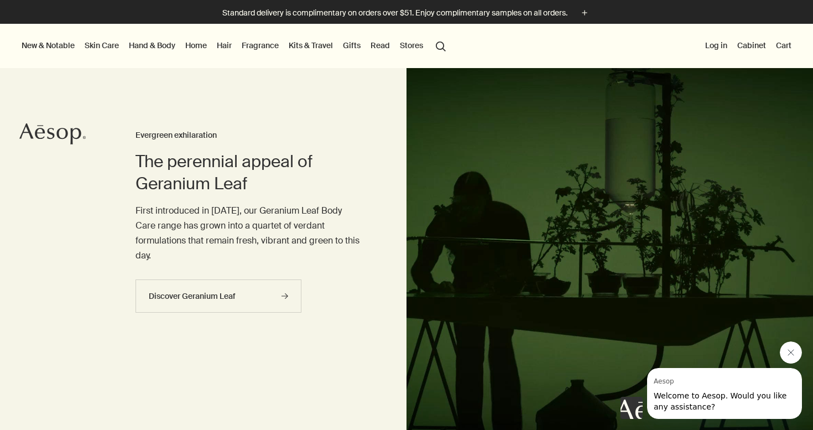
click at [103, 45] on link "Skin Care" at bounding box center [101, 45] width 39 height 14
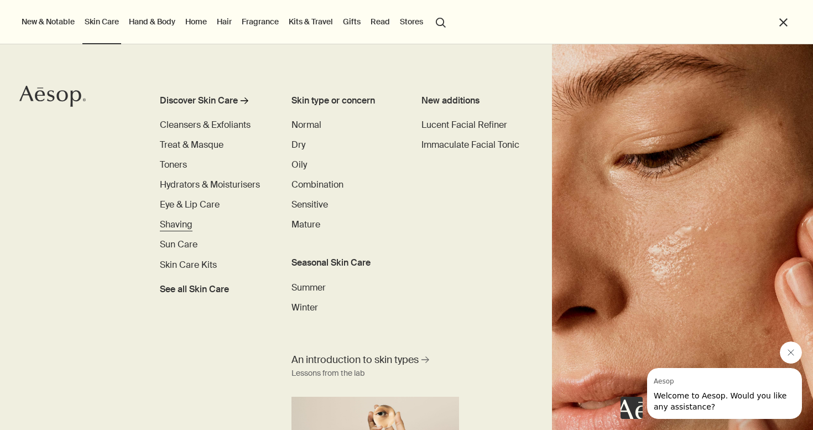
click at [176, 225] on span "Shaving" at bounding box center [176, 224] width 33 height 12
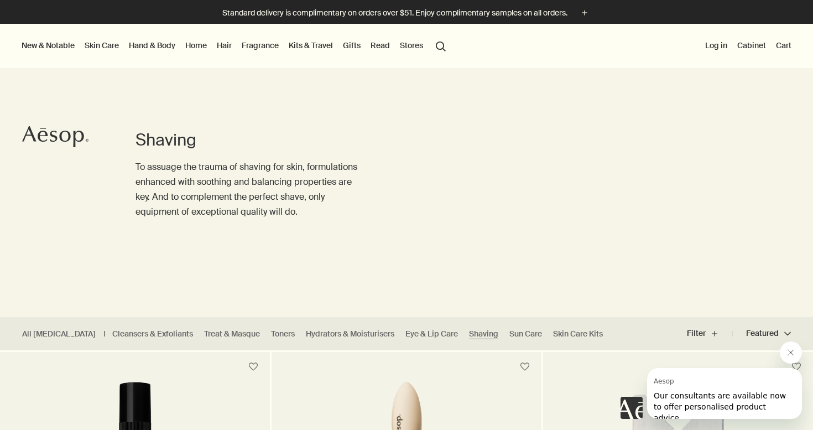
click at [110, 49] on link "Skin Care" at bounding box center [101, 45] width 39 height 14
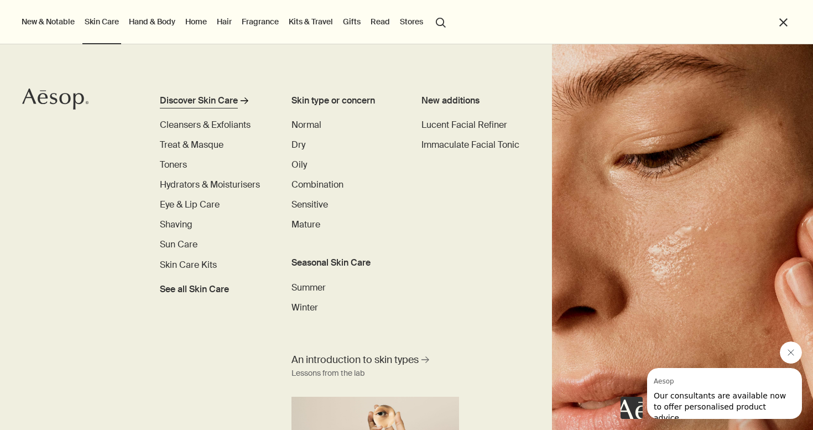
click at [212, 99] on div "Discover Skin Care" at bounding box center [199, 100] width 78 height 13
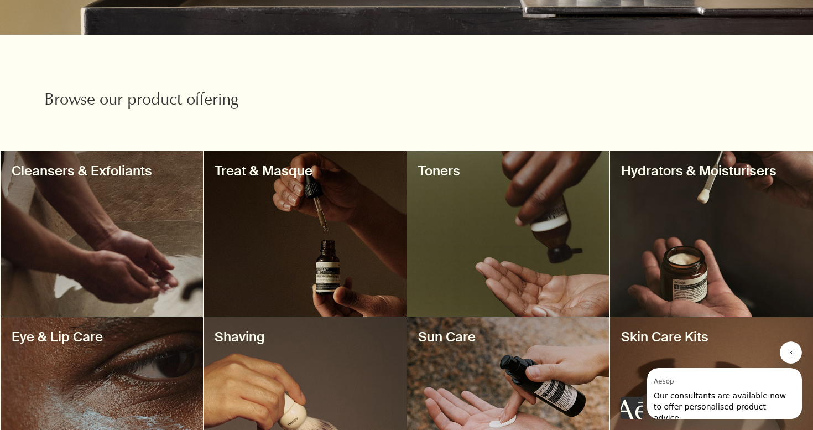
scroll to position [311, 0]
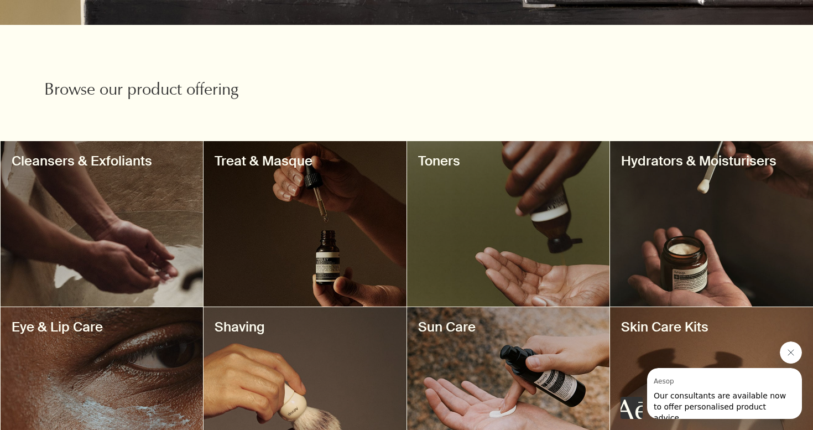
click at [497, 222] on div at bounding box center [508, 223] width 203 height 165
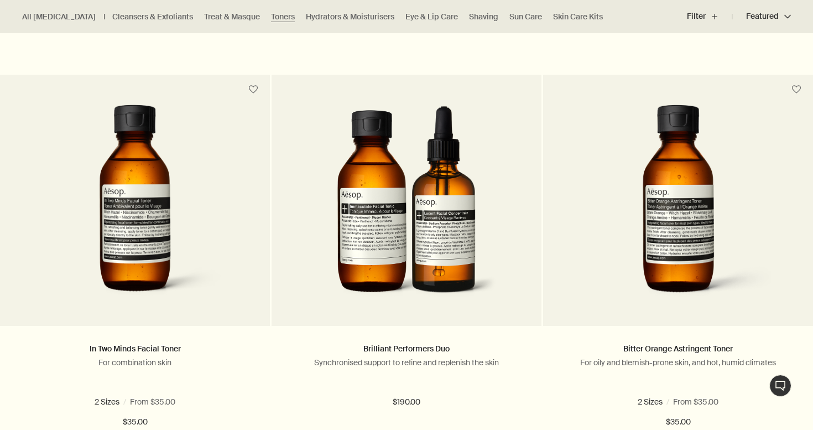
scroll to position [738, 0]
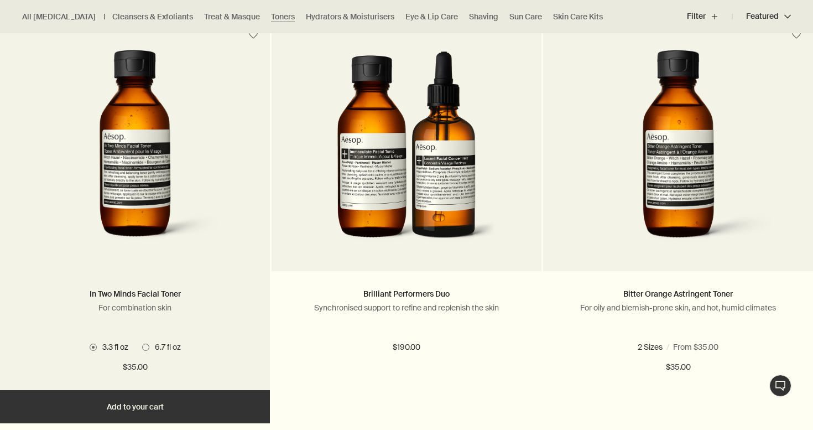
click at [145, 345] on span at bounding box center [145, 346] width 7 height 7
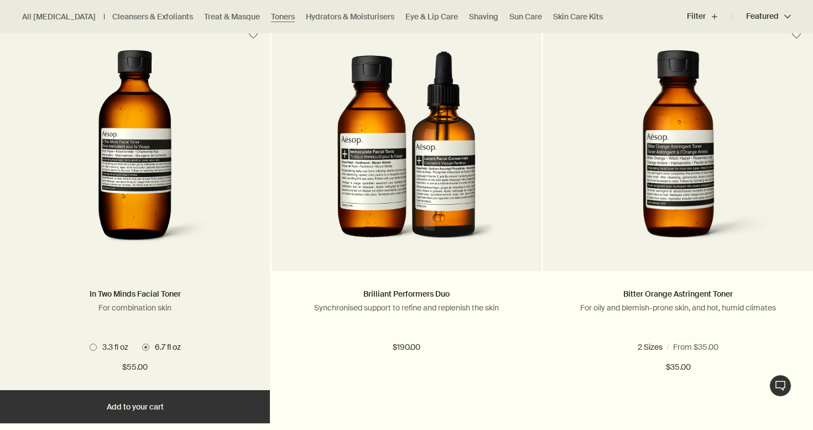
click at [92, 348] on span at bounding box center [93, 346] width 7 height 7
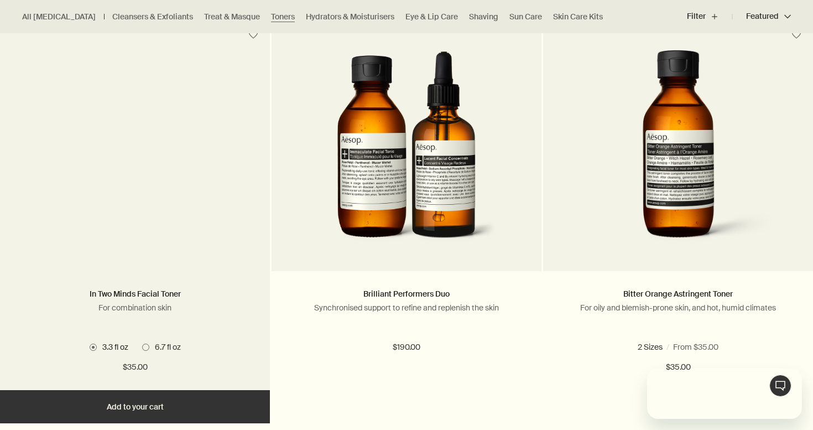
scroll to position [0, 0]
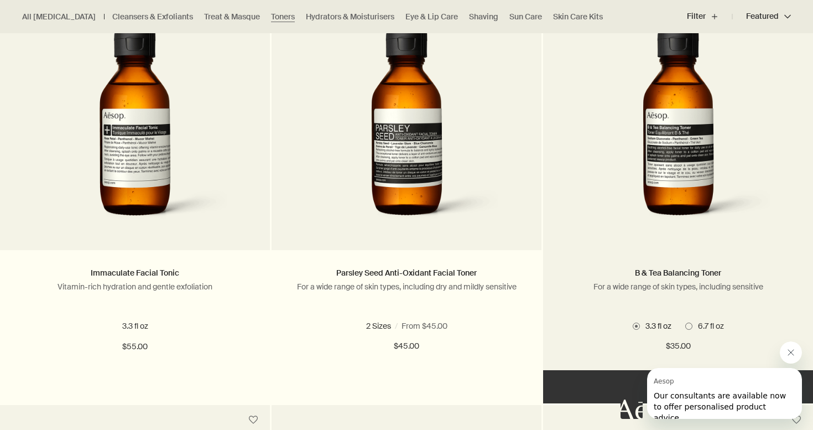
scroll to position [356, 0]
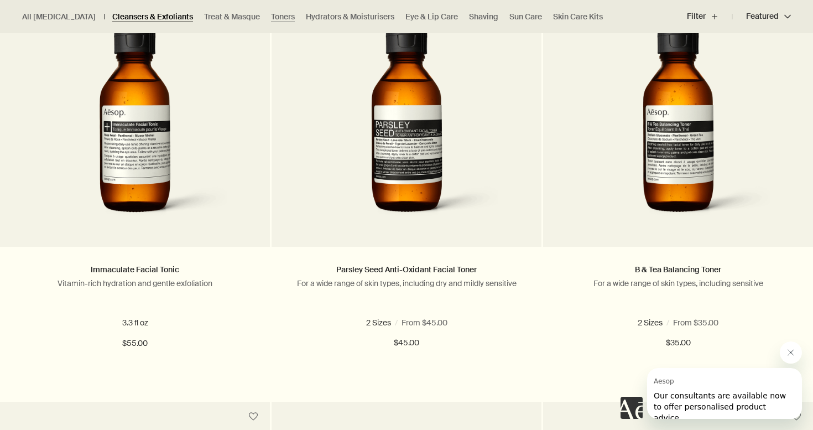
click at [123, 14] on link "Cleansers & Exfoliants" at bounding box center [152, 17] width 81 height 11
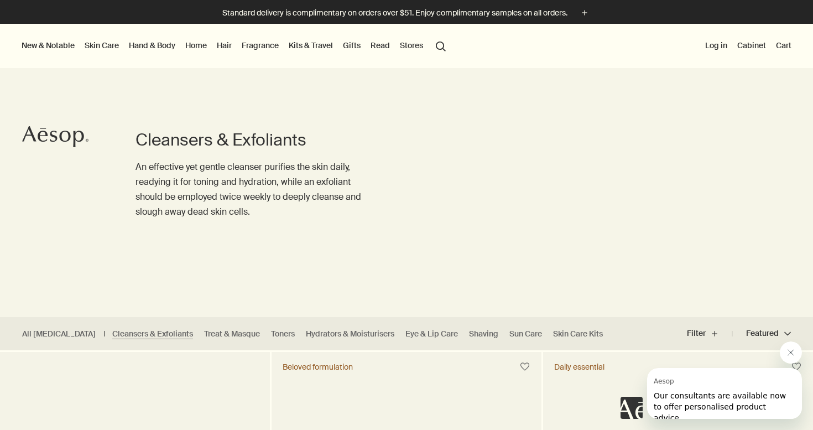
click at [92, 44] on link "Skin Care" at bounding box center [101, 45] width 39 height 14
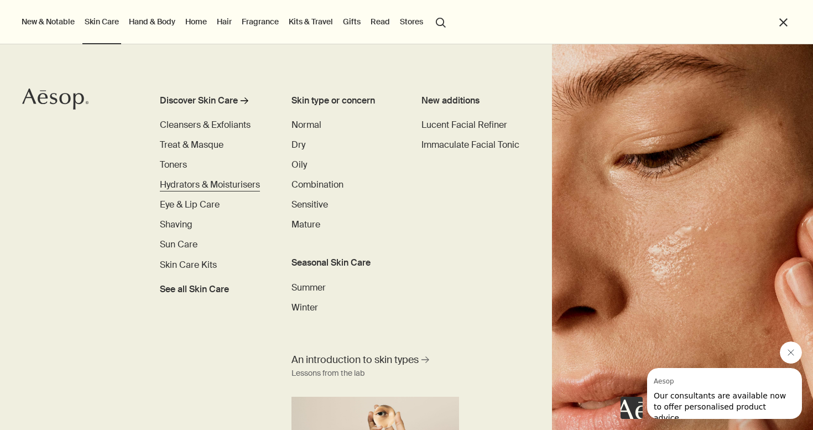
click at [170, 186] on span "Hydrators & Moisturisers" at bounding box center [210, 185] width 100 height 12
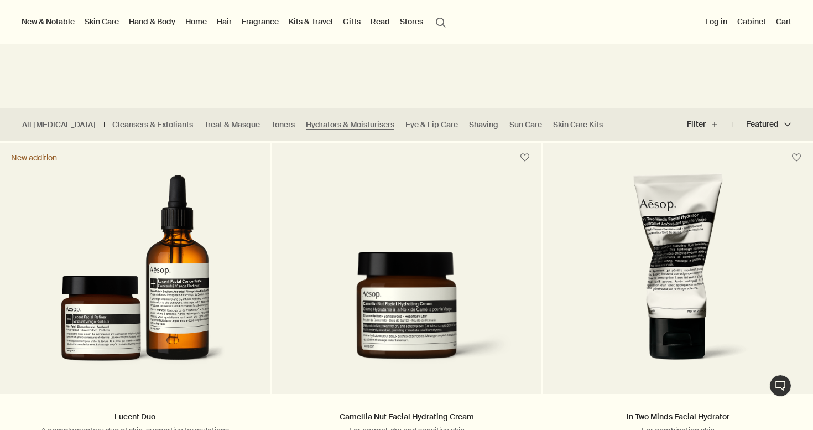
scroll to position [209, 0]
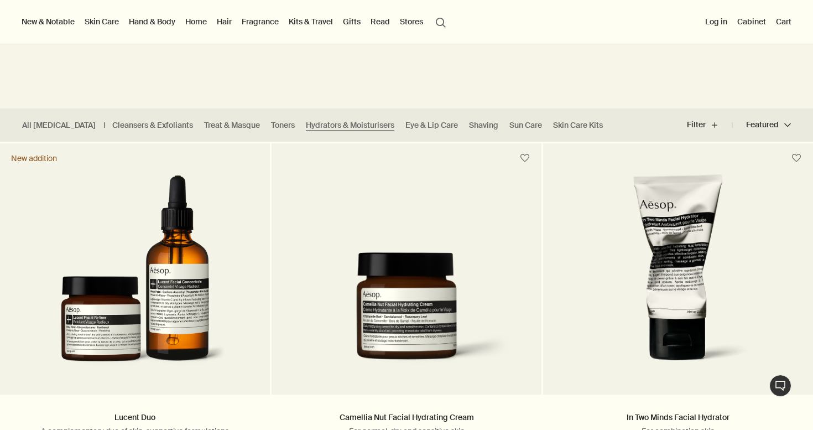
click at [151, 23] on link "Hand & Body" at bounding box center [152, 21] width 51 height 14
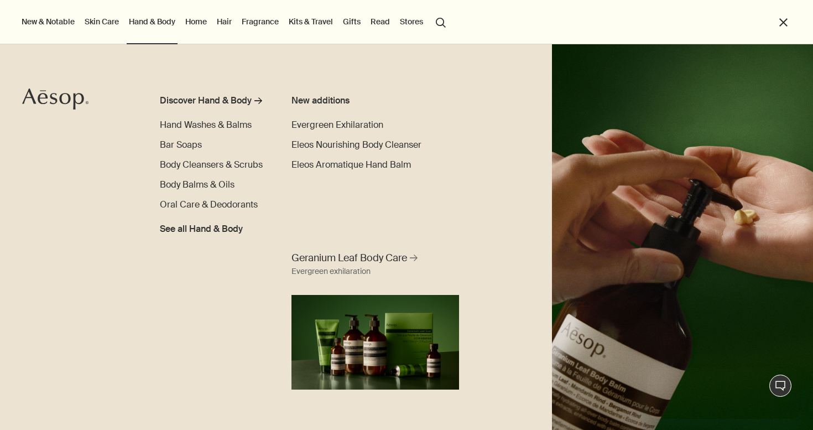
scroll to position [0, 0]
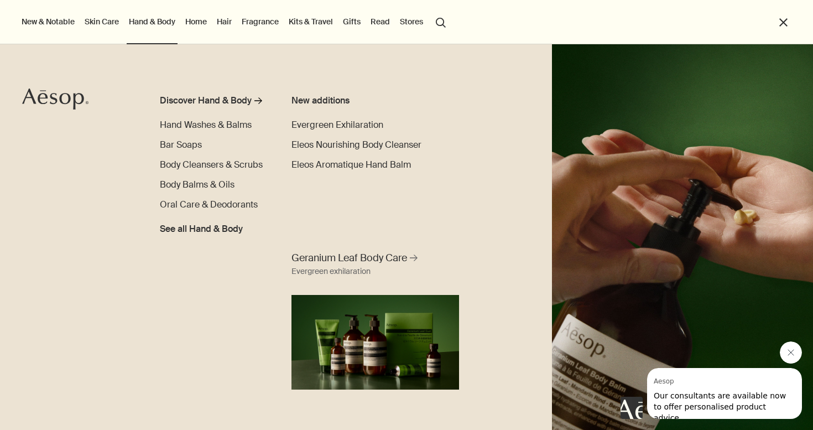
click at [201, 28] on link "Home" at bounding box center [196, 21] width 26 height 14
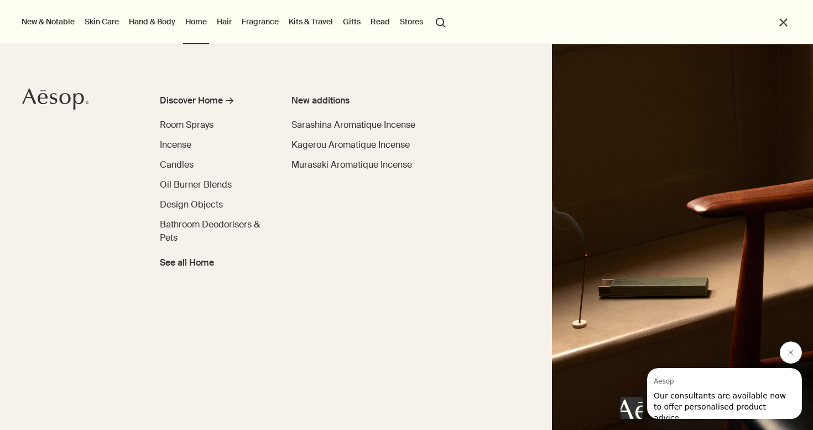
click at [224, 26] on link "Hair" at bounding box center [224, 21] width 19 height 14
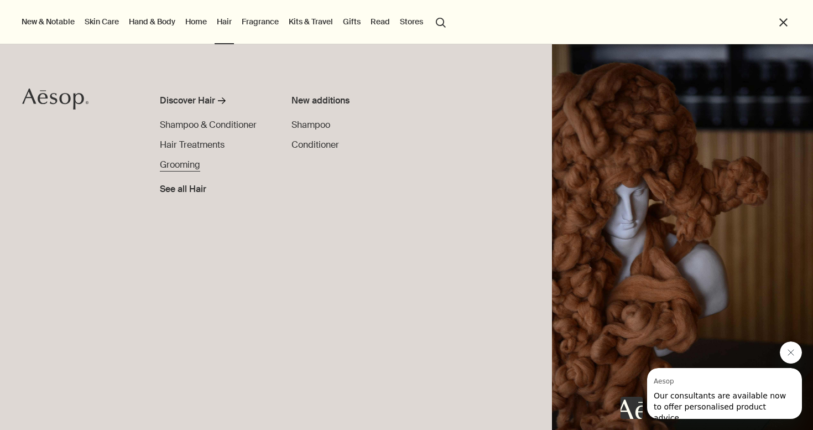
click at [181, 167] on span "Grooming" at bounding box center [180, 165] width 40 height 12
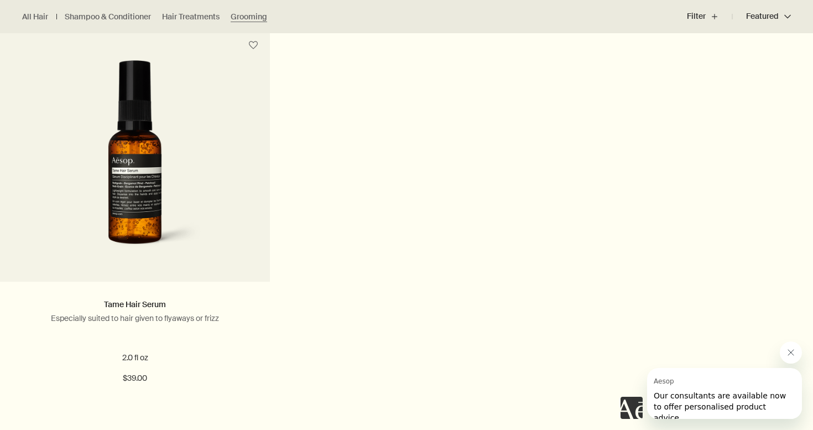
click at [417, 170] on div "Shine Hair & Beard Oil For coarse, dry, frizzy, thick and wavy hair 0.8 fl oz $…" at bounding box center [406, 29] width 813 height 810
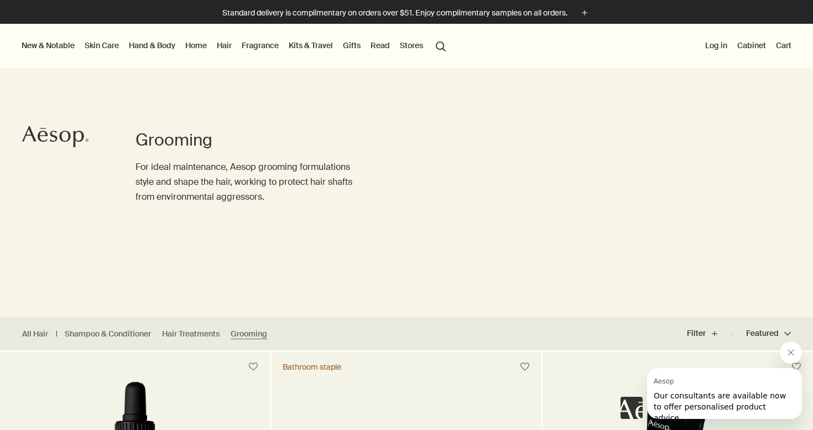
click at [790, 355] on icon "Close message from Aesop" at bounding box center [790, 352] width 9 height 9
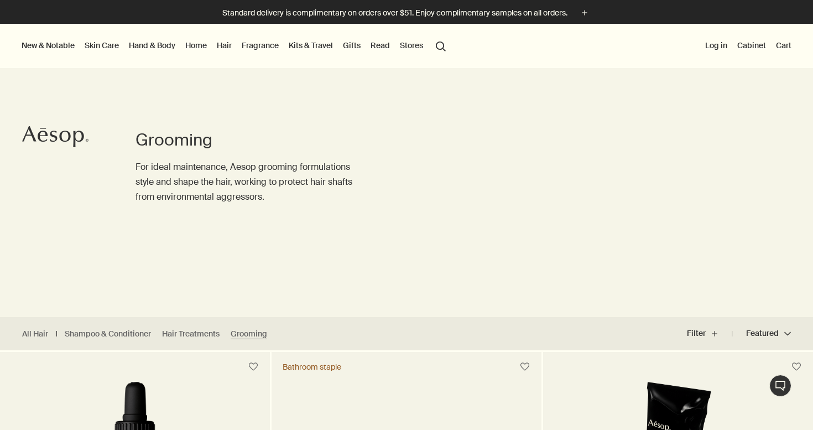
click at [510, 168] on div "Grooming For ideal maintenance, Aesop grooming formulations style and shape the…" at bounding box center [406, 172] width 813 height 290
click at [311, 46] on link "Kits & Travel" at bounding box center [310, 45] width 49 height 14
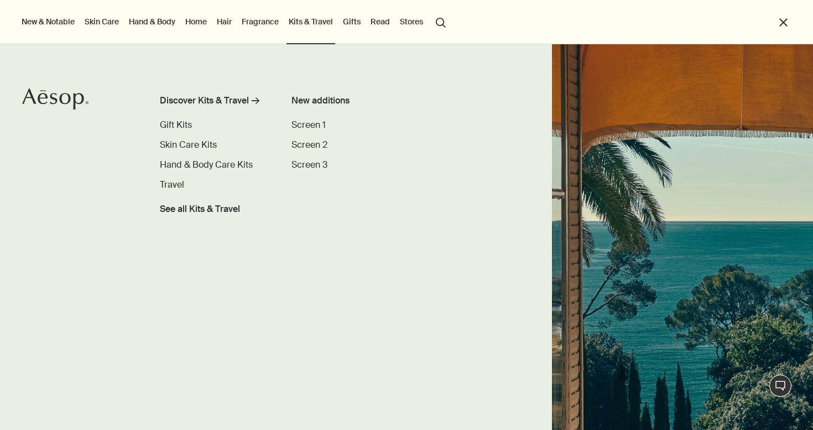
click at [349, 25] on link "Gifts" at bounding box center [352, 21] width 22 height 14
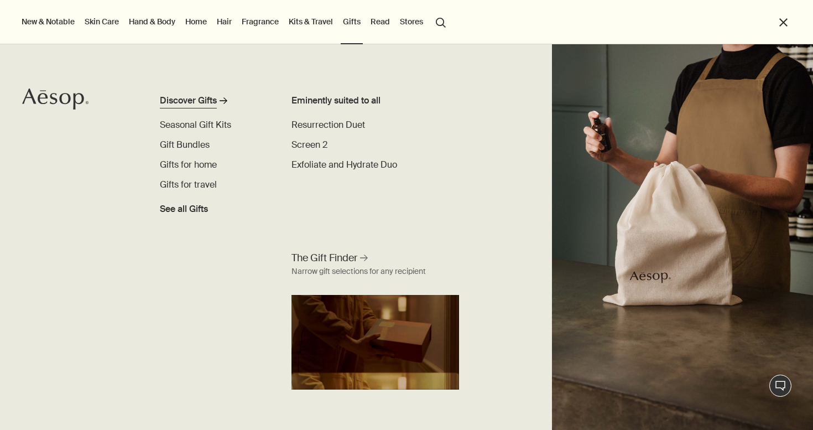
click at [216, 99] on div "Discover Gifts" at bounding box center [188, 100] width 57 height 13
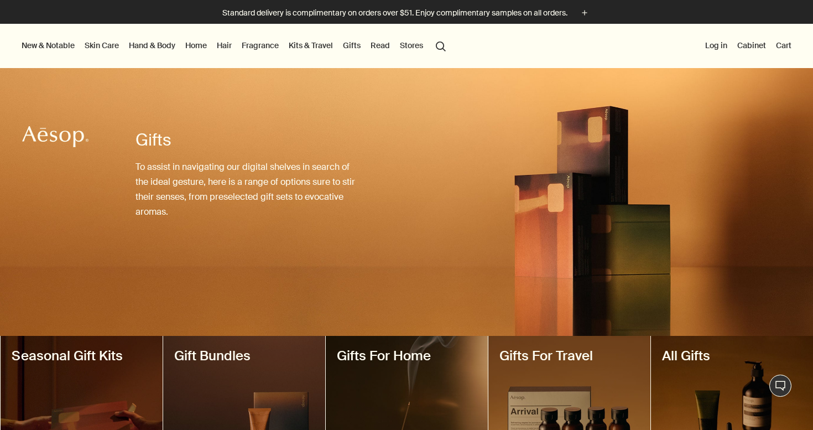
click at [161, 45] on link "Hand & Body" at bounding box center [152, 45] width 51 height 14
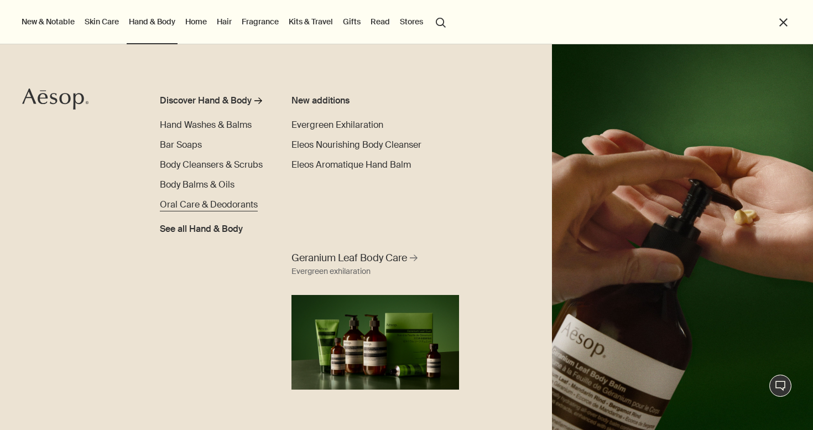
click at [214, 206] on span "Oral Care & Deodorants" at bounding box center [209, 205] width 98 height 12
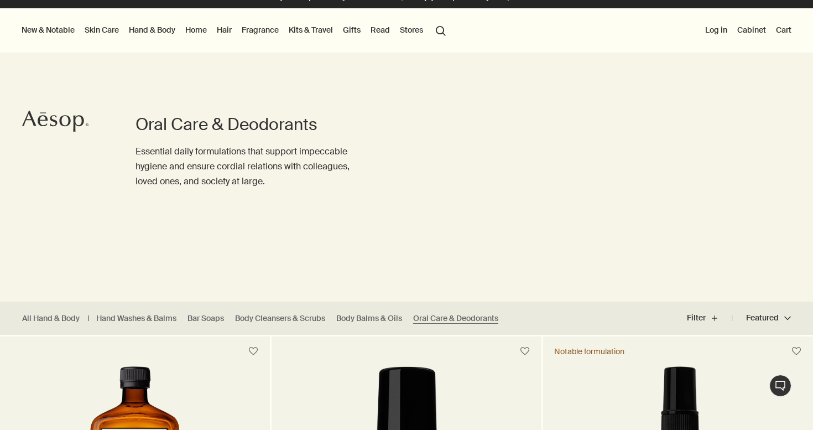
scroll to position [-1, 0]
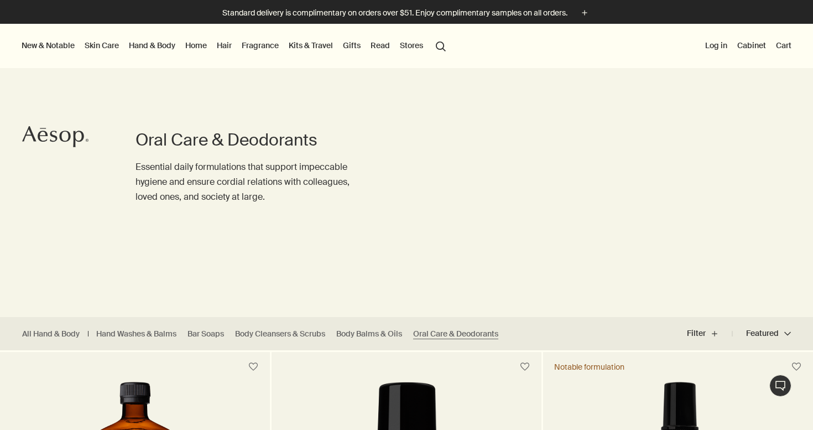
click at [143, 45] on link "Hand & Body" at bounding box center [152, 45] width 51 height 14
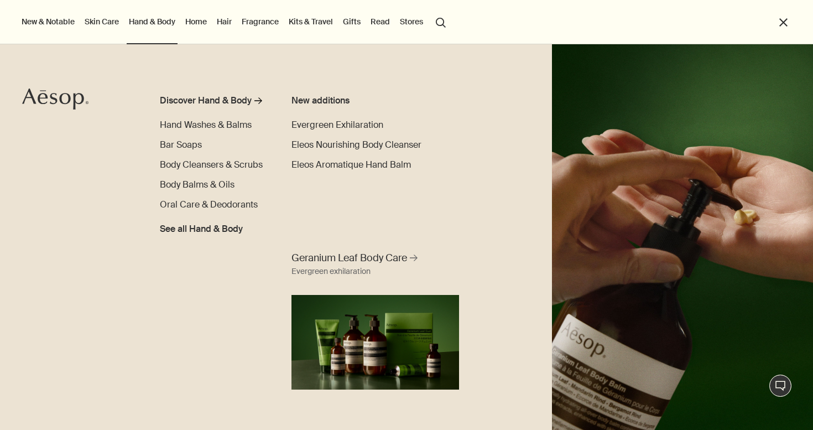
click at [494, 17] on ul "New & Notable New additions Evergreen Exhilaration Lucent Facial Refiner Eleos …" at bounding box center [403, 22] width 769 height 44
click at [497, 19] on ul "New & Notable New additions Evergreen Exhilaration Lucent Facial Refiner Eleos …" at bounding box center [403, 22] width 769 height 44
click at [222, 124] on span "Hand Washes & Balms" at bounding box center [206, 125] width 92 height 12
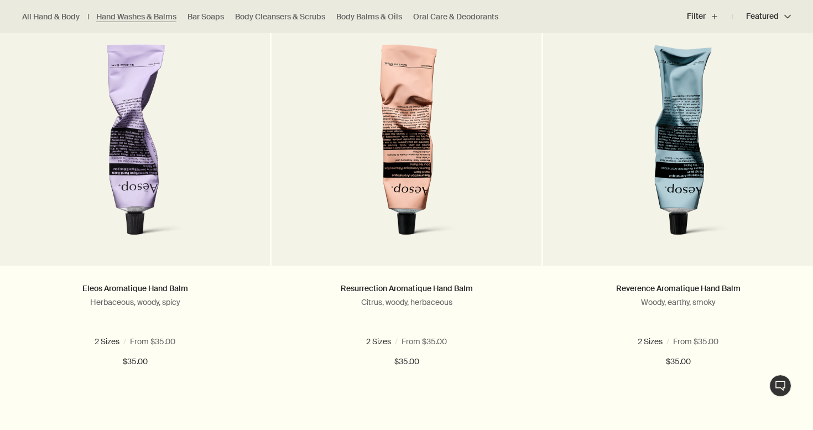
scroll to position [343, 0]
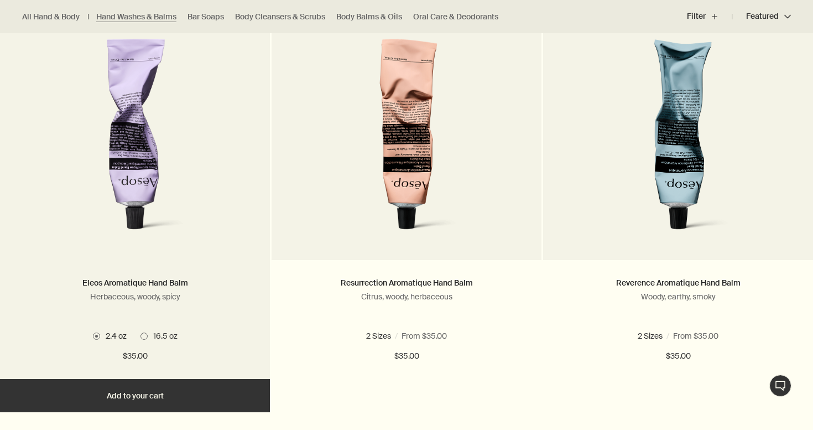
click at [141, 334] on span at bounding box center [143, 335] width 7 height 7
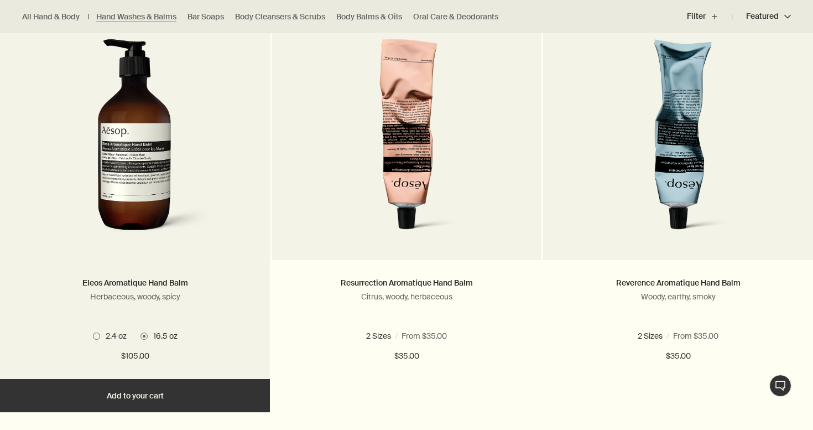
click at [96, 335] on span at bounding box center [96, 335] width 7 height 7
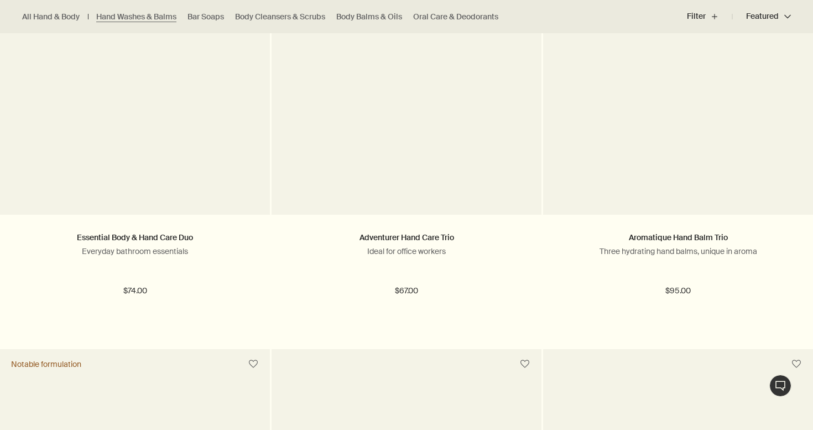
scroll to position [2018, 0]
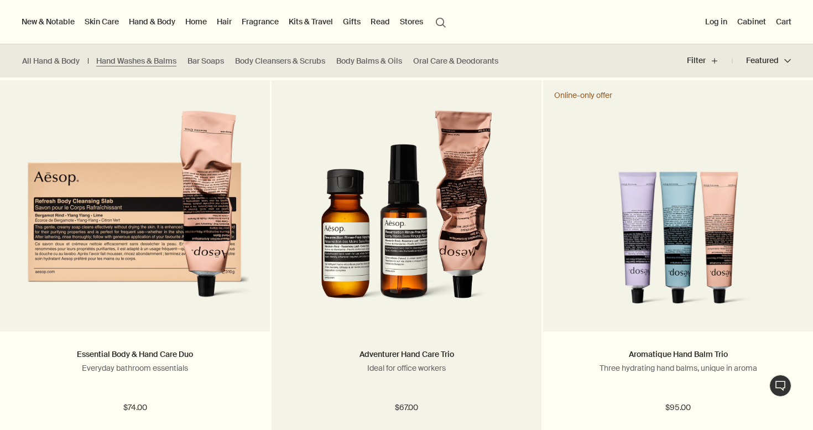
scroll to position [1872, 0]
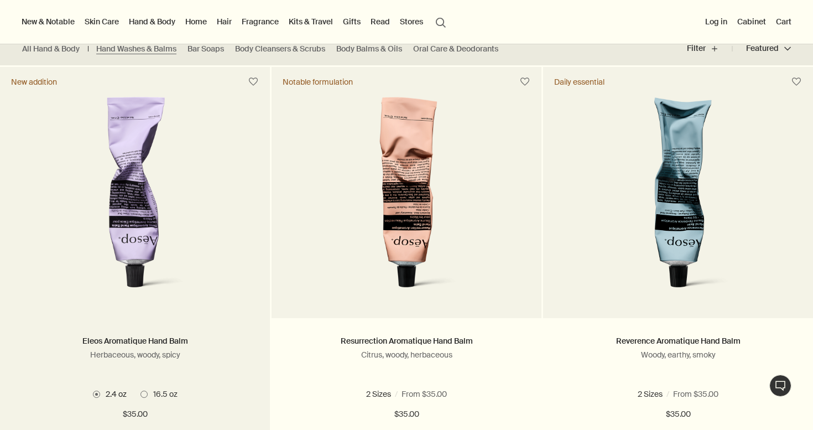
scroll to position [277, 0]
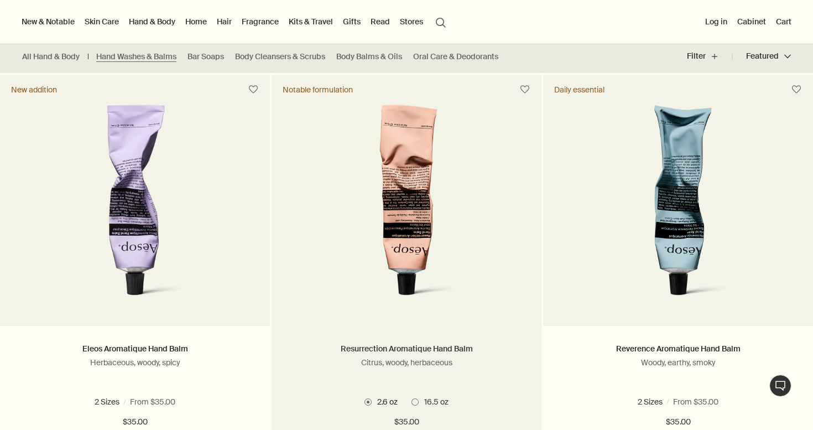
click at [411, 349] on link "Resurrection Aromatique Hand Balm" at bounding box center [407, 348] width 132 height 10
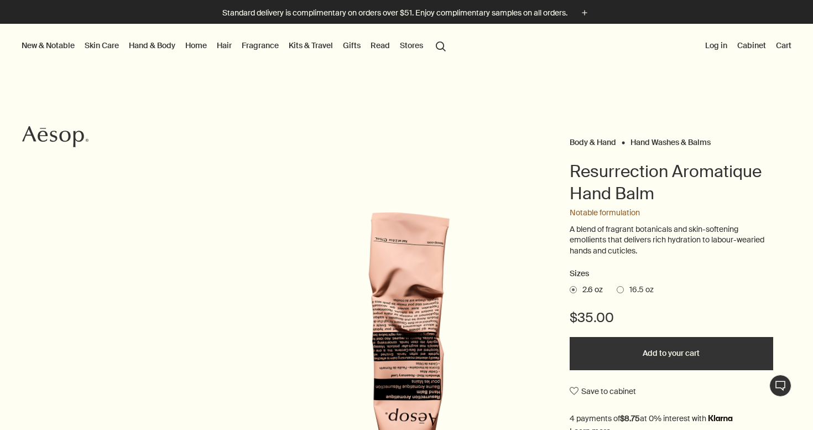
click at [657, 343] on button "Add to your cart" at bounding box center [672, 353] width 204 height 33
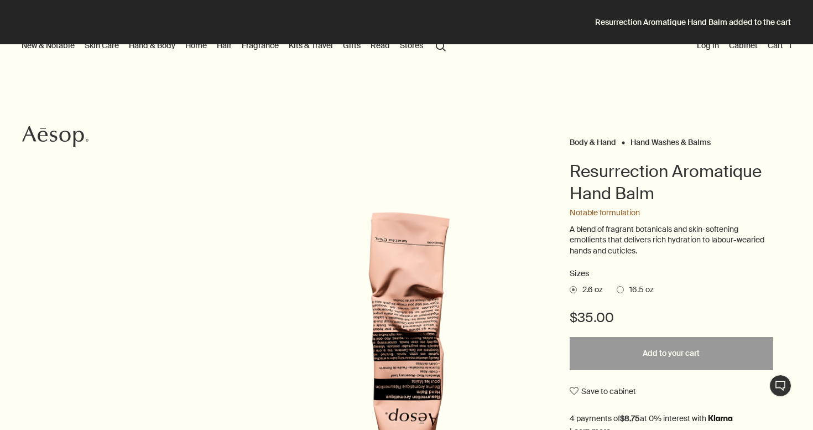
click at [617, 91] on div "Body & Hand Hand Washes & Balms Resurrection Aromatique Hand Balm Notable formu…" at bounding box center [406, 363] width 813 height 590
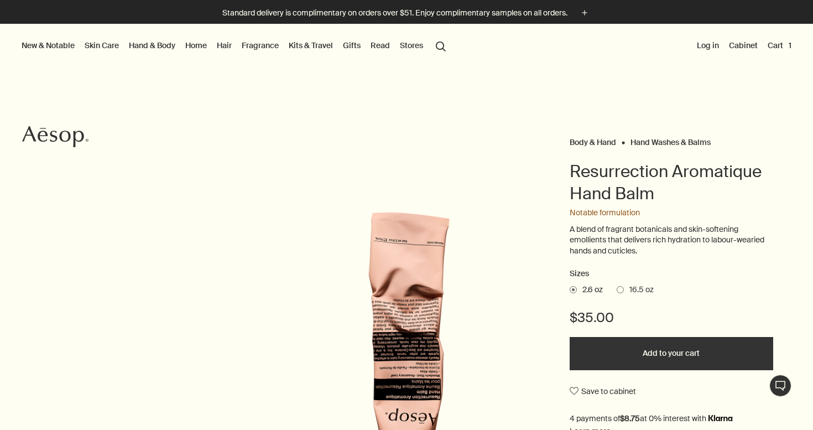
click at [107, 45] on link "Skin Care" at bounding box center [101, 45] width 39 height 14
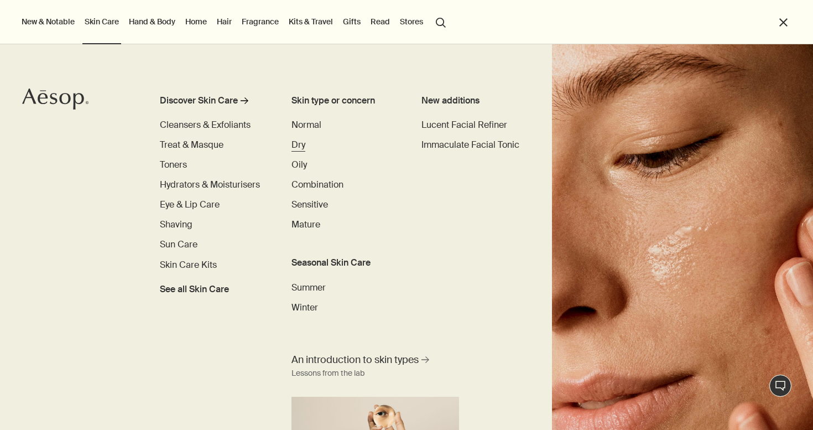
click at [293, 145] on span "Dry" at bounding box center [298, 145] width 14 height 12
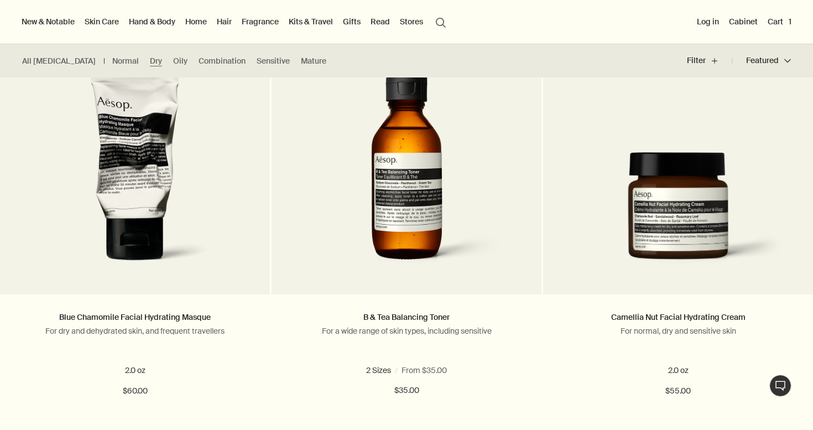
scroll to position [272, 0]
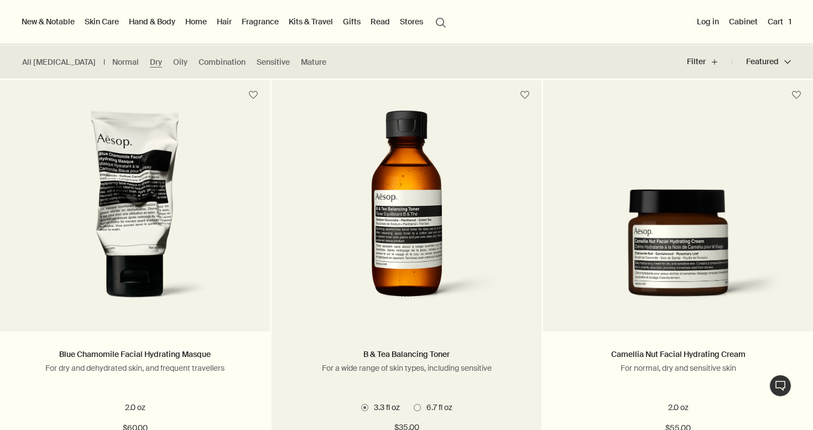
click at [389, 333] on div "B & Tea Balancing Toner For a wide range of skin types, including sensitive 2 S…" at bounding box center [407, 391] width 270 height 120
click at [388, 353] on link "B & Tea Balancing Toner" at bounding box center [406, 354] width 86 height 10
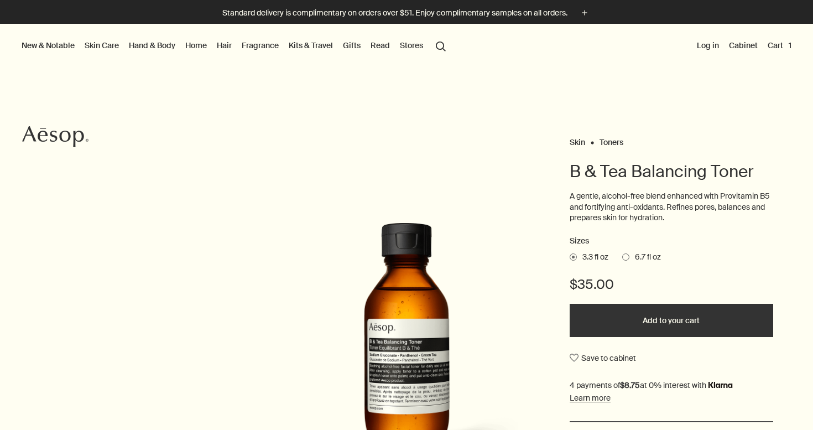
click at [767, 247] on div "Sizes 3.3 fl oz 6.7 fl oz $35.00 Add to your cart Save to cabinet" at bounding box center [672, 327] width 204 height 186
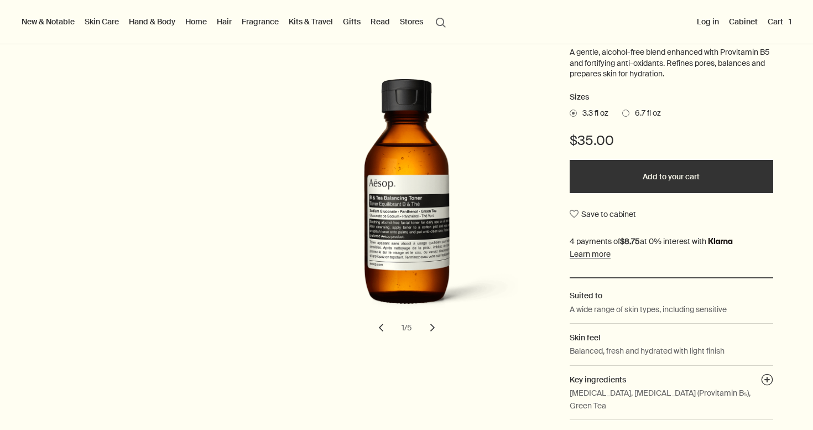
scroll to position [136, 0]
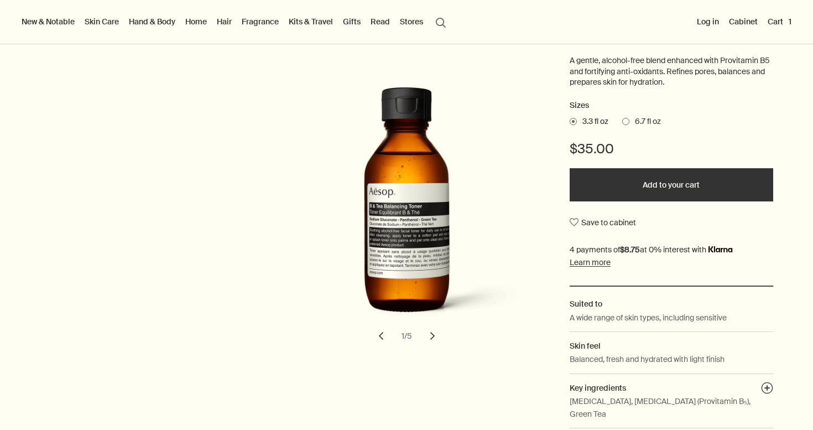
click at [434, 331] on button "chevron" at bounding box center [432, 336] width 24 height 24
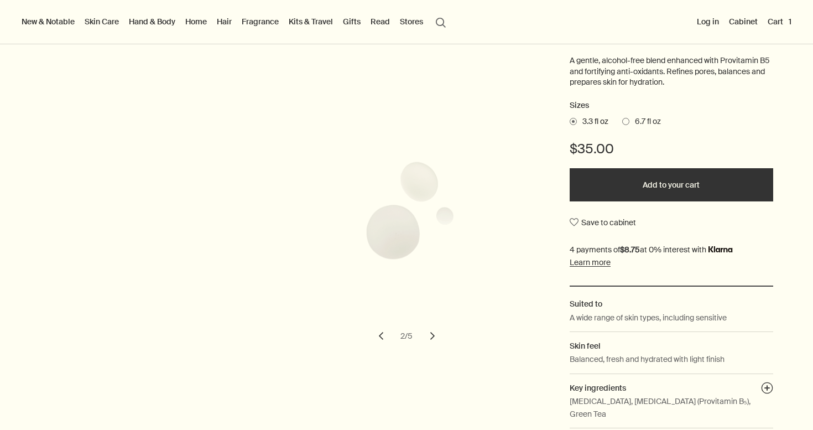
click at [434, 331] on button "chevron" at bounding box center [432, 336] width 24 height 24
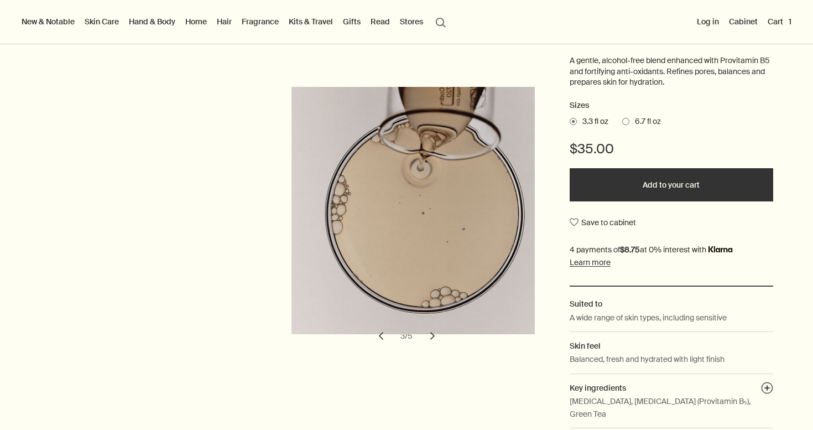
click at [434, 331] on button "chevron" at bounding box center [432, 336] width 24 height 24
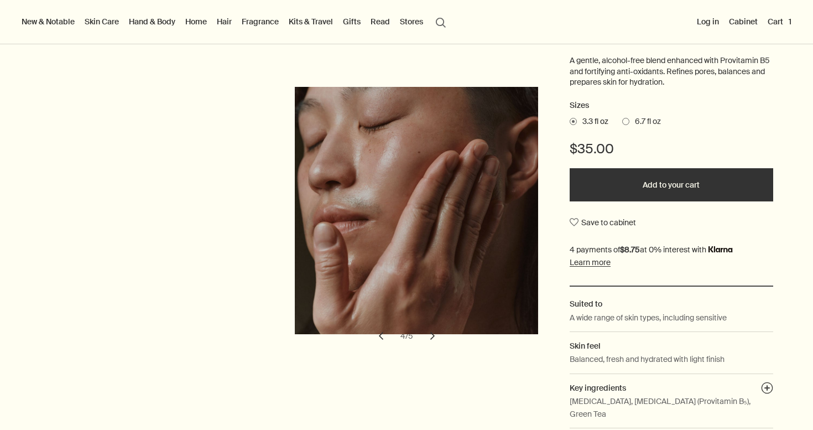
click at [434, 331] on button "chevron" at bounding box center [432, 336] width 24 height 24
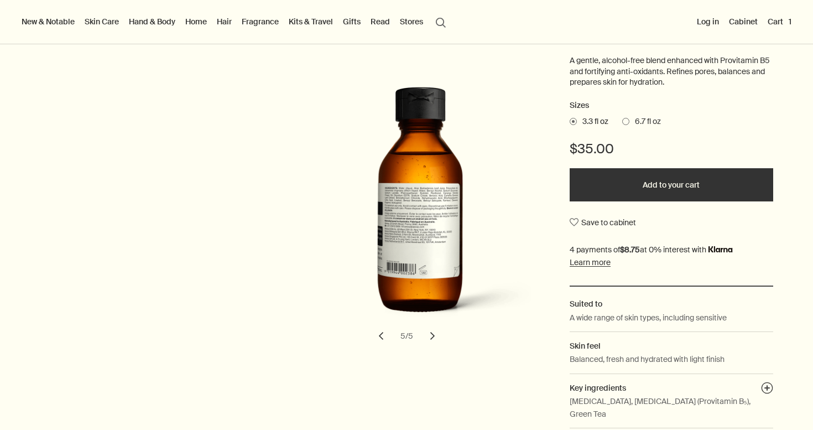
click at [434, 331] on button "chevron" at bounding box center [432, 336] width 24 height 24
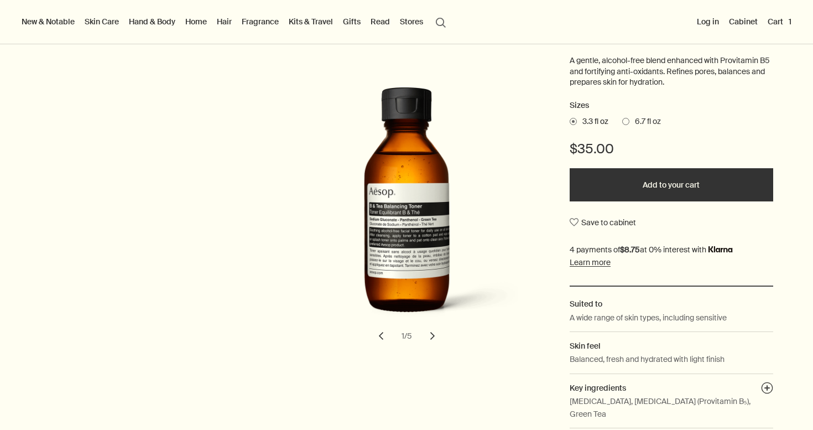
click at [434, 331] on button "chevron" at bounding box center [432, 336] width 24 height 24
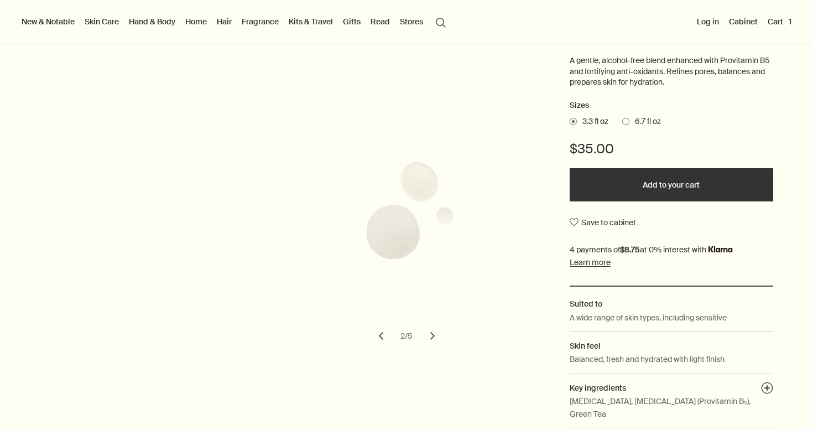
click at [383, 330] on button "chevron" at bounding box center [381, 336] width 24 height 24
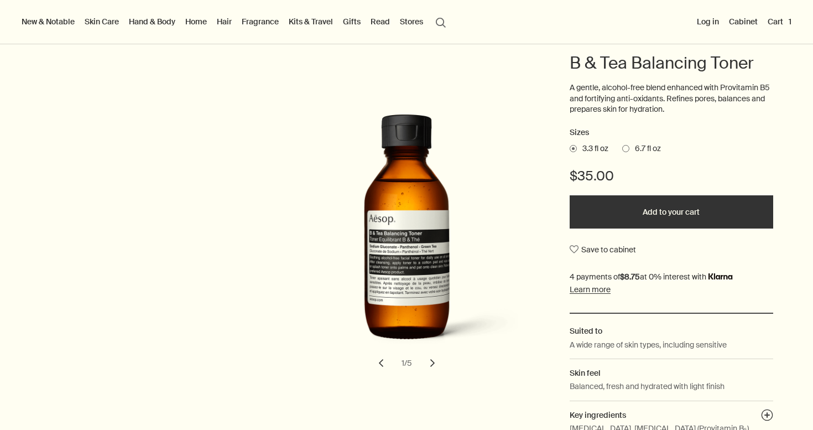
scroll to position [108, 0]
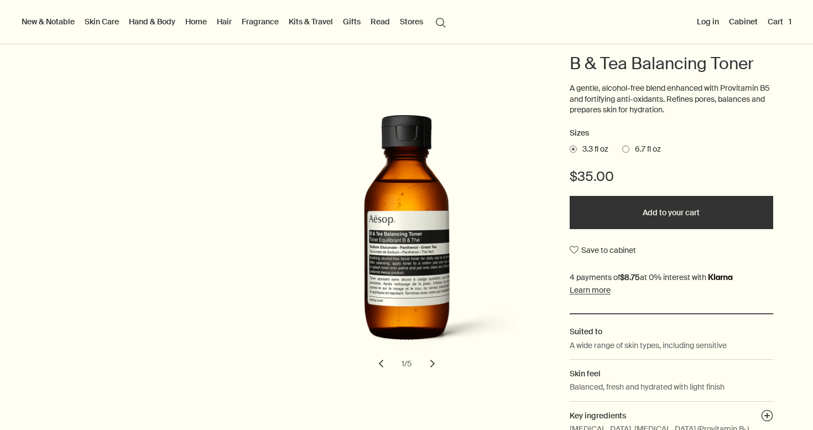
click at [675, 214] on button "Add to your cart" at bounding box center [672, 212] width 204 height 33
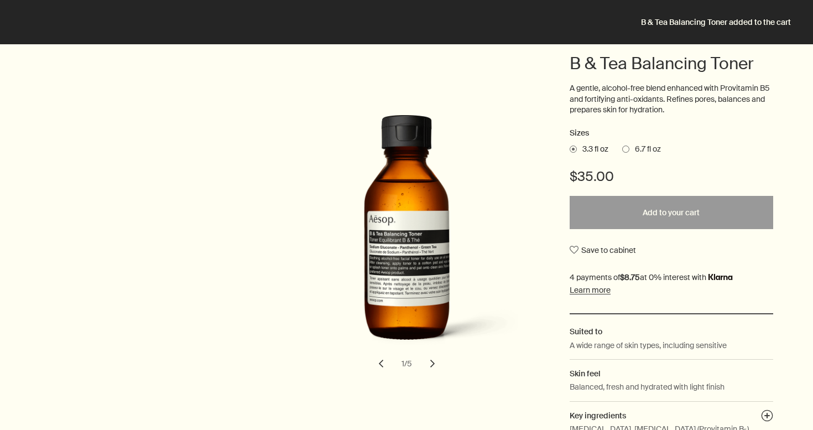
click at [788, 87] on div "Skin Toners B & Tea Balancing Toner A gentle, alcohol-free blend enhanced with …" at bounding box center [406, 245] width 813 height 437
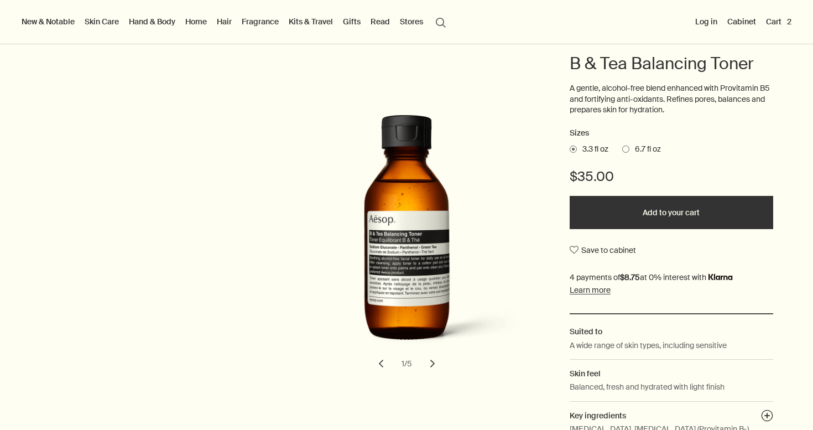
click at [774, 20] on button "Cart 2" at bounding box center [779, 21] width 30 height 14
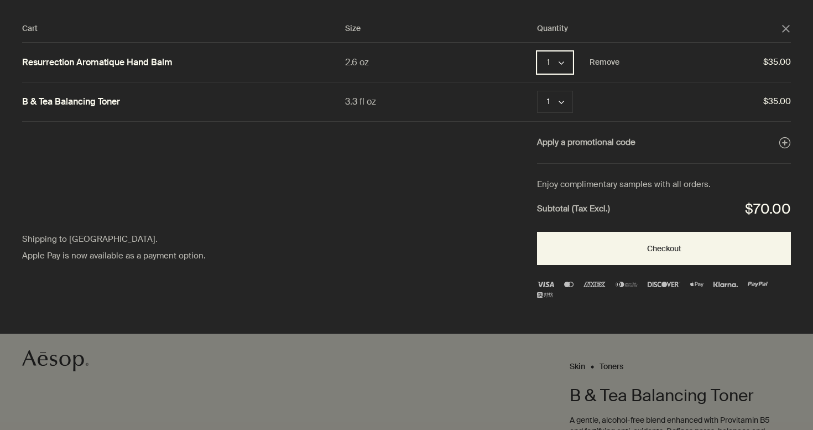
click at [553, 60] on button "1 chevron" at bounding box center [555, 62] width 36 height 22
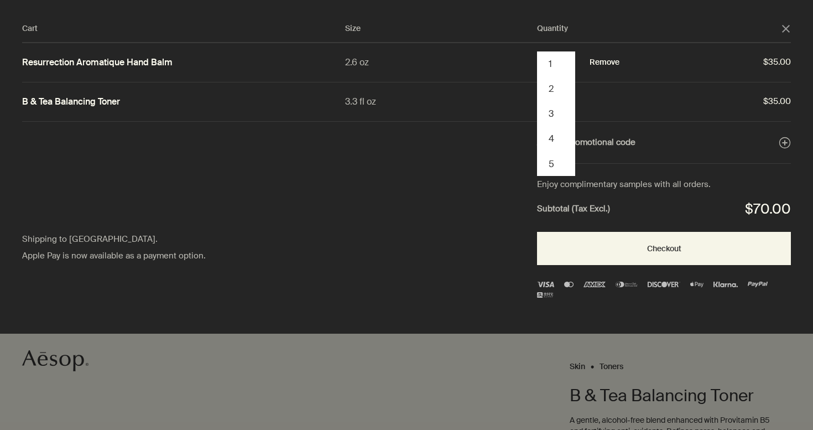
click at [609, 60] on button "Remove" at bounding box center [605, 62] width 30 height 13
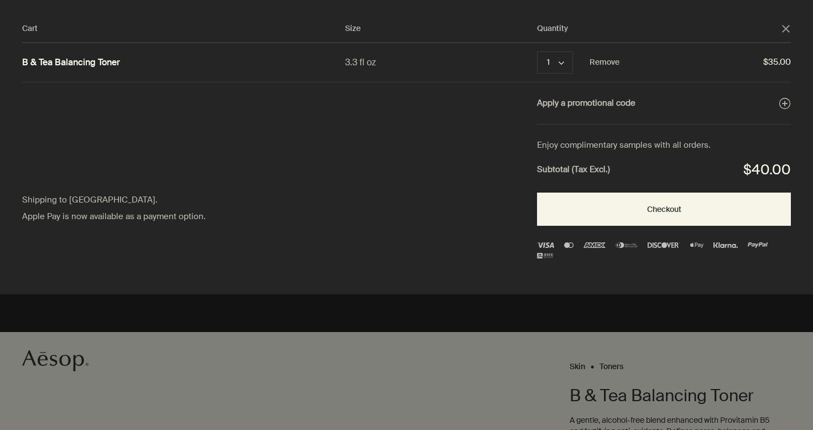
click at [784, 30] on polygon "Close" at bounding box center [786, 29] width 8 height 8
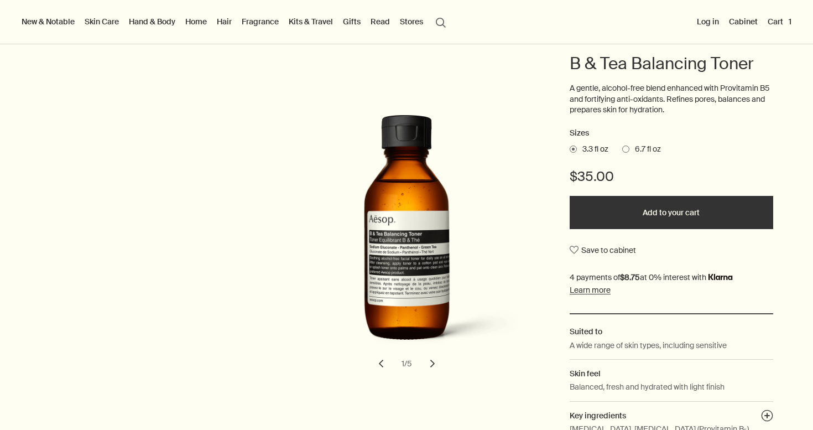
click at [505, 34] on div "New & Notable New additions Evergreen Exhilaration Lucent Facial Refiner Eleos …" at bounding box center [406, 22] width 813 height 44
click at [106, 23] on link "Skin Care" at bounding box center [101, 21] width 39 height 14
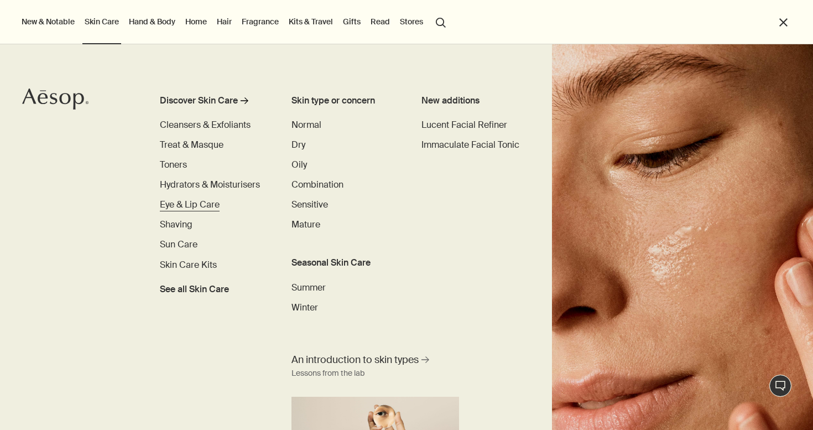
click at [181, 204] on span "Eye & Lip Care" at bounding box center [190, 205] width 60 height 12
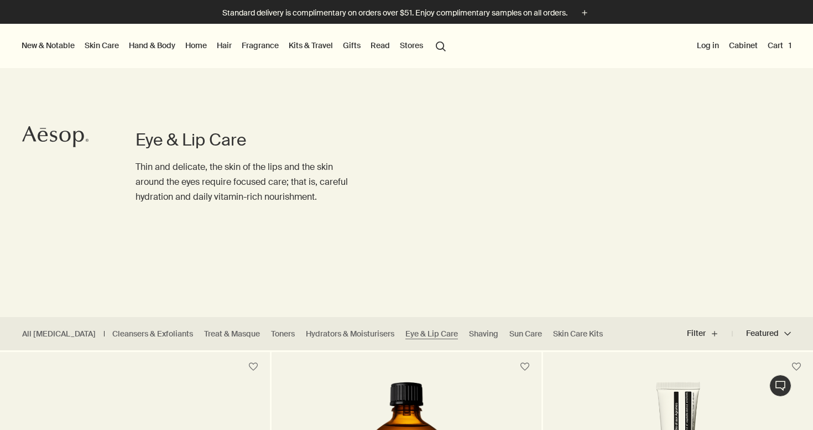
click at [110, 46] on link "Skin Care" at bounding box center [101, 45] width 39 height 14
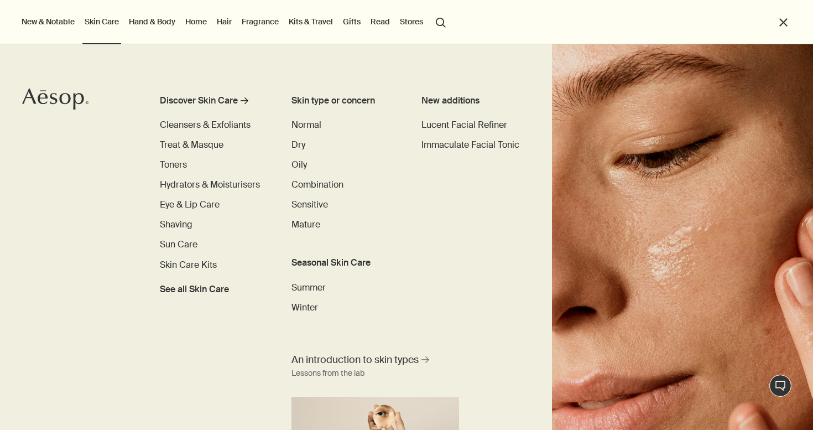
click at [150, 25] on link "Hand & Body" at bounding box center [152, 21] width 51 height 14
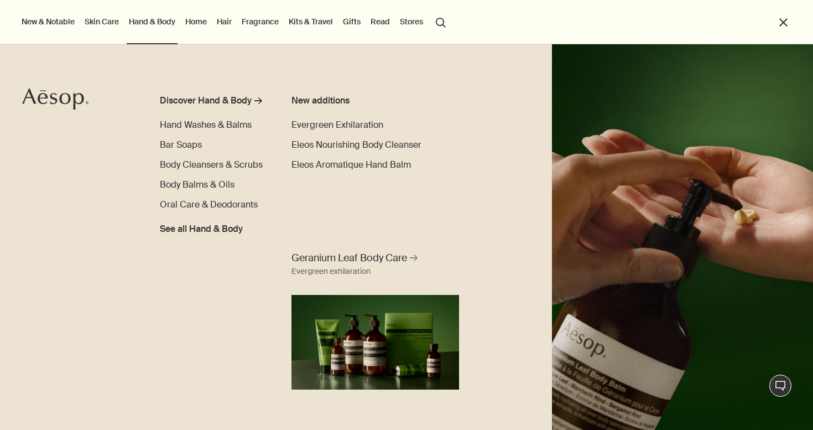
click at [200, 22] on link "Home" at bounding box center [196, 21] width 26 height 14
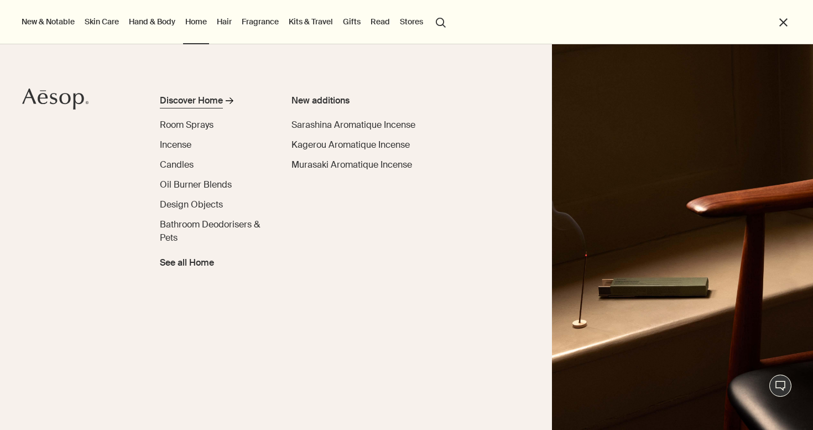
click at [215, 98] on div "Discover Home" at bounding box center [191, 100] width 63 height 13
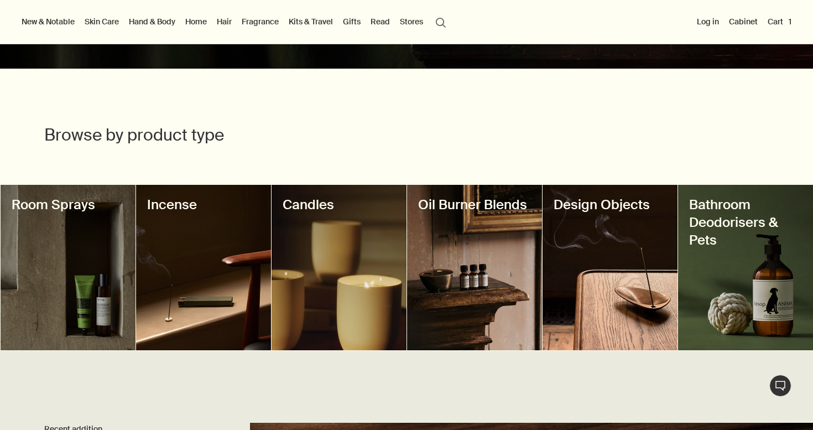
scroll to position [265, 0]
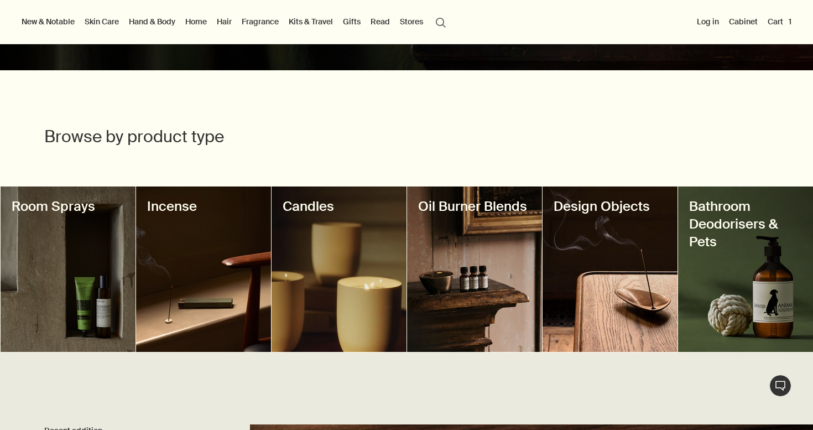
click at [449, 272] on div at bounding box center [474, 268] width 135 height 165
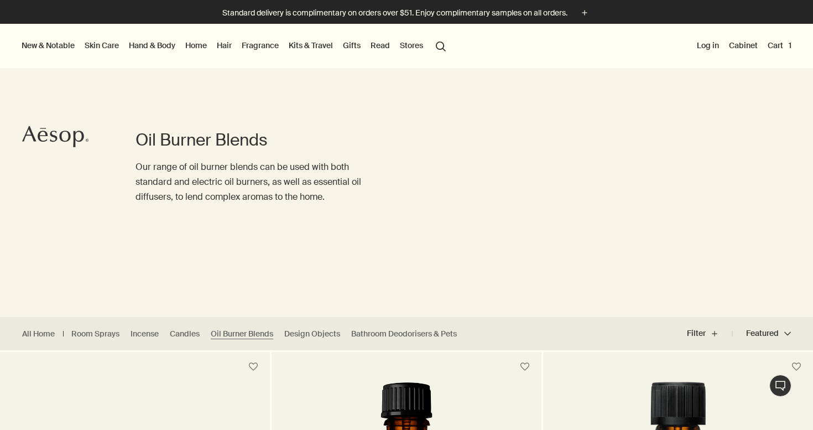
click at [253, 47] on link "Fragrance" at bounding box center [259, 45] width 41 height 14
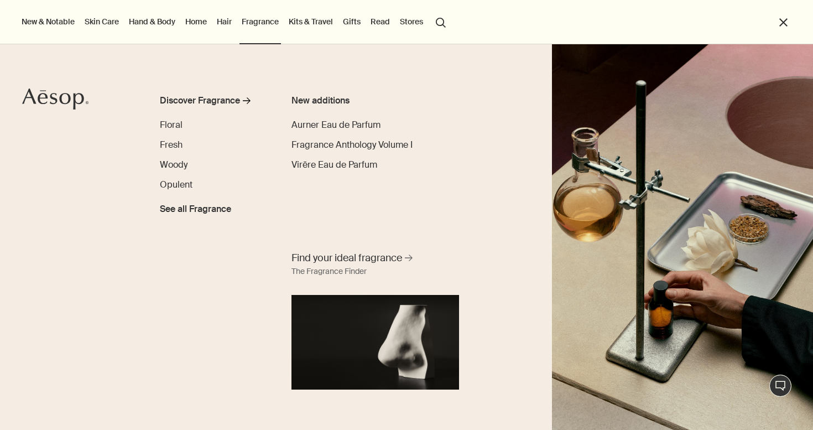
click at [222, 23] on link "Hair" at bounding box center [224, 21] width 19 height 14
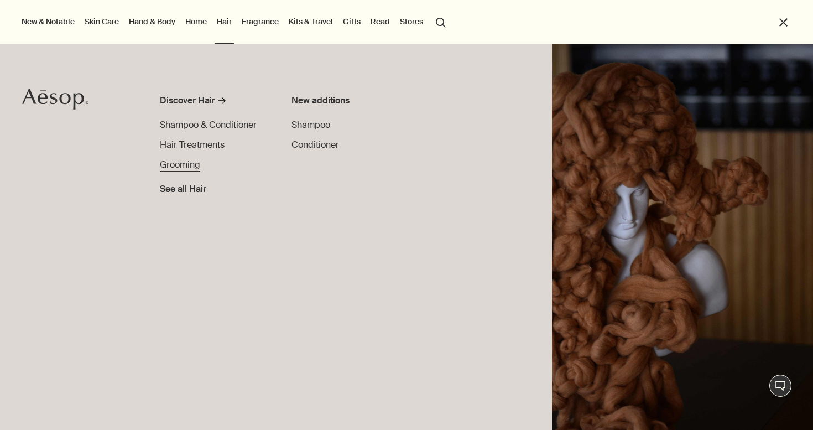
click at [185, 168] on span "Grooming" at bounding box center [180, 165] width 40 height 12
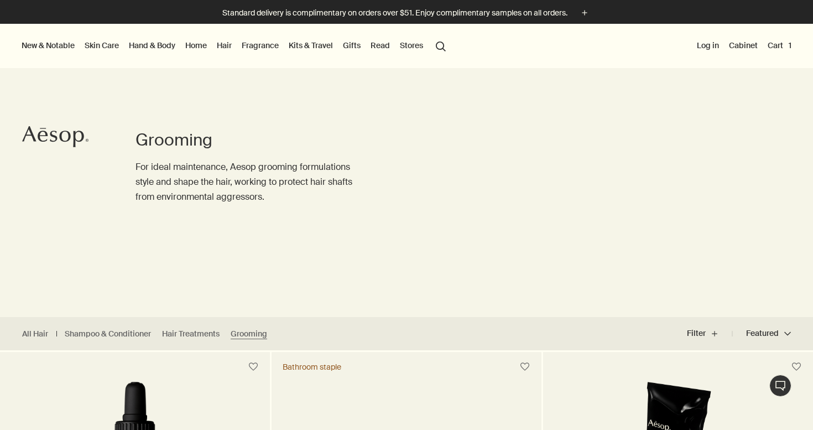
click at [101, 48] on link "Skin Care" at bounding box center [101, 45] width 39 height 14
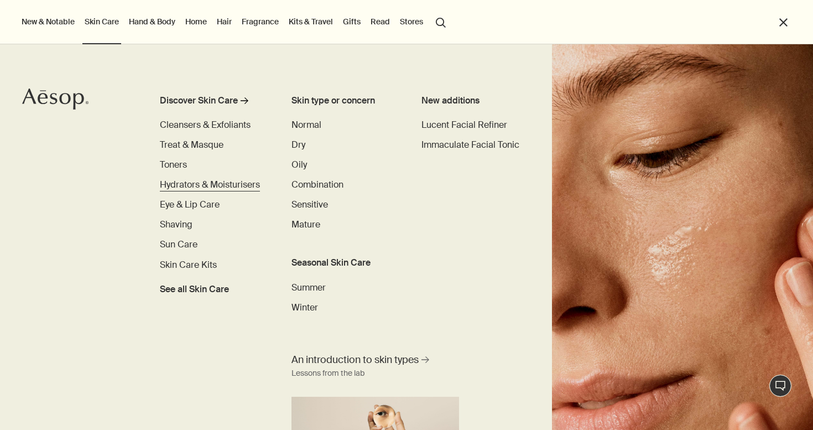
click at [198, 182] on span "Hydrators & Moisturisers" at bounding box center [210, 185] width 100 height 12
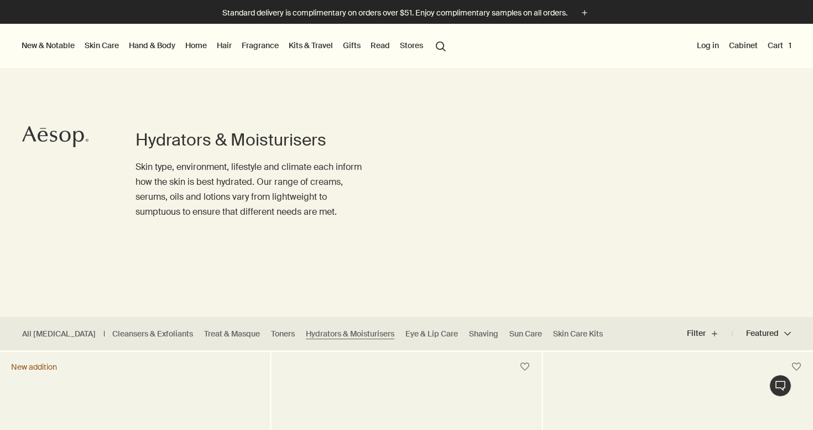
click at [776, 43] on button "Cart 1" at bounding box center [779, 45] width 28 height 14
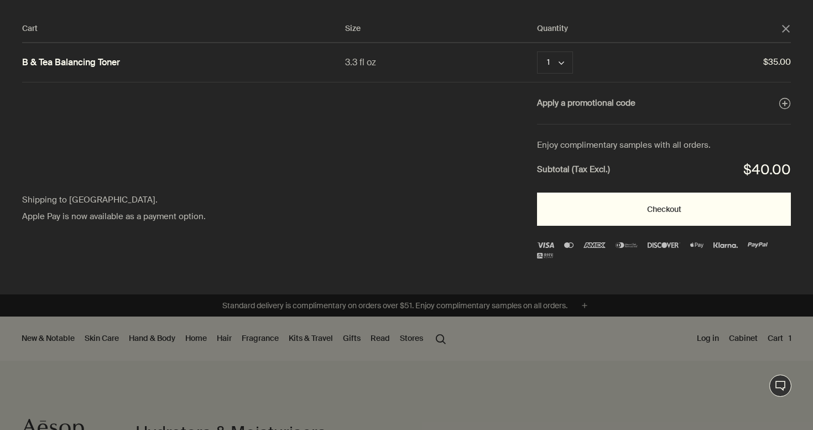
click at [655, 198] on button "Checkout" at bounding box center [664, 208] width 254 height 33
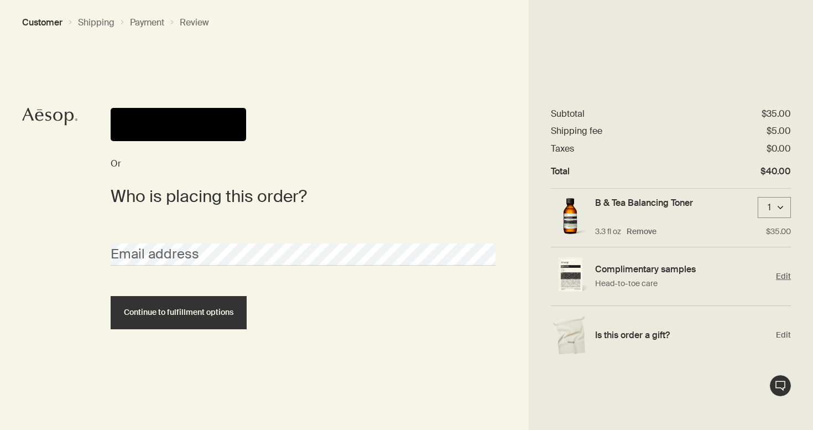
click at [785, 272] on span "Edit" at bounding box center [783, 276] width 15 height 11
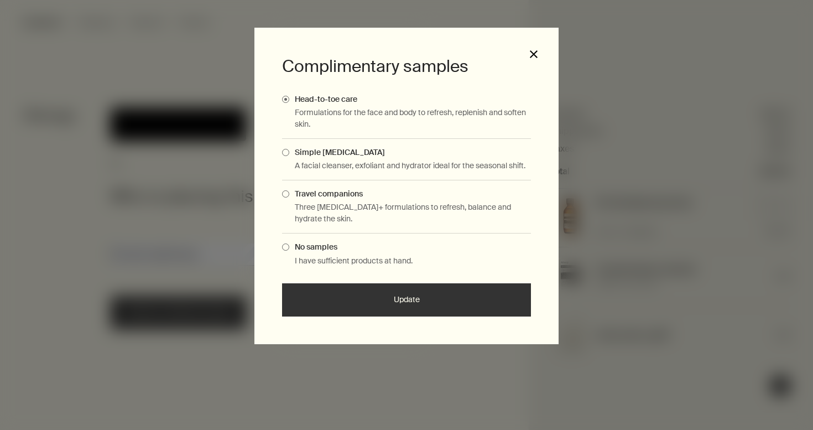
click at [531, 57] on button "close" at bounding box center [534, 54] width 10 height 10
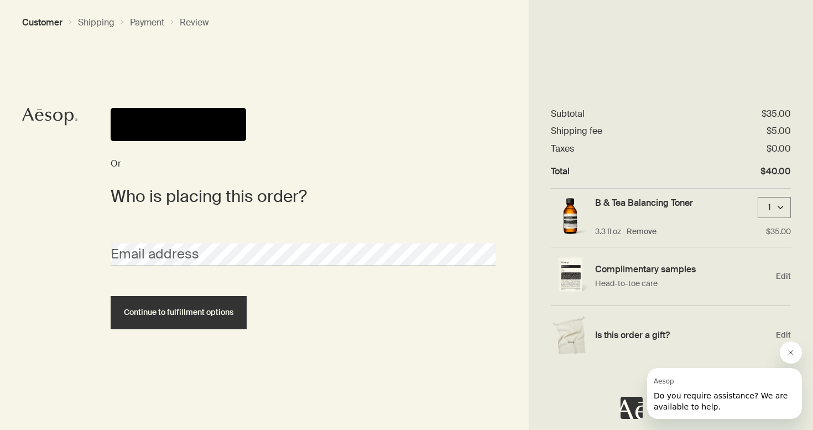
click at [81, 49] on div "Or Who is placing this order? Email address Continue to fulfillment options" at bounding box center [406, 215] width 813 height 430
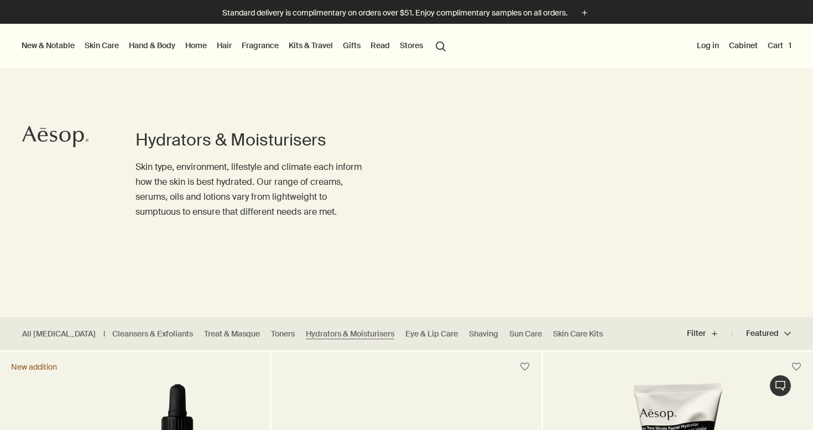
click at [142, 44] on link "Hand & Body" at bounding box center [152, 45] width 51 height 14
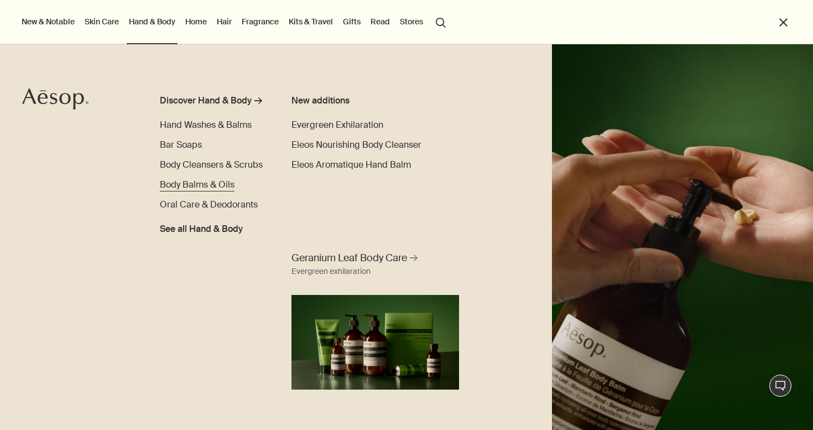
click at [180, 186] on span "Body Balms & Oils" at bounding box center [197, 185] width 75 height 12
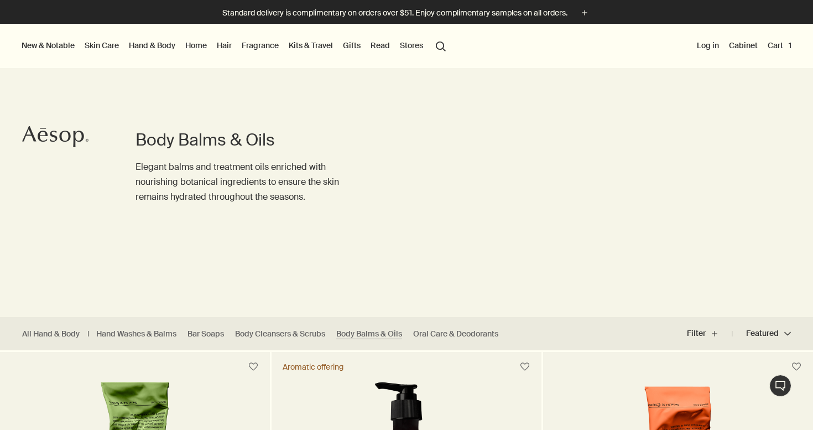
click at [87, 46] on link "Skin Care" at bounding box center [101, 45] width 39 height 14
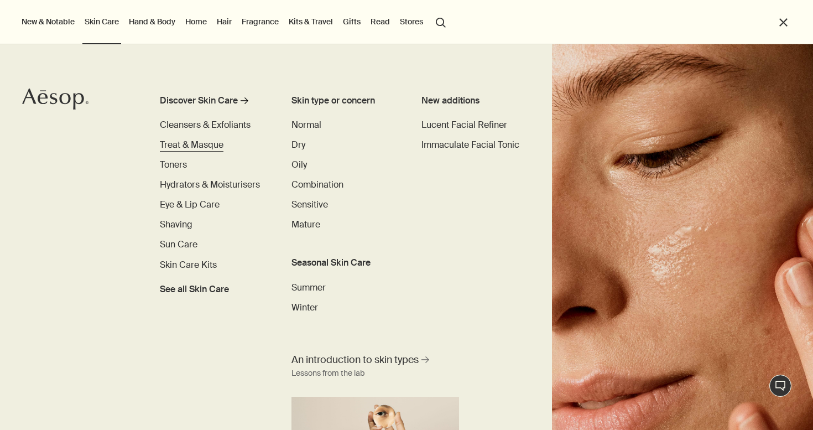
click at [191, 144] on span "Treat & Masque" at bounding box center [192, 145] width 64 height 12
